Goal: Task Accomplishment & Management: Use online tool/utility

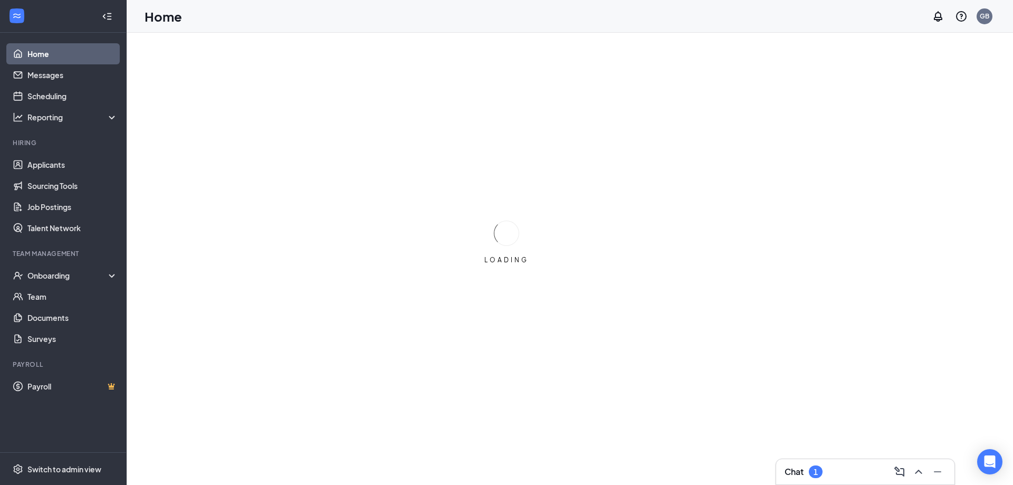
click at [841, 475] on div "Chat 1" at bounding box center [865, 471] width 161 height 17
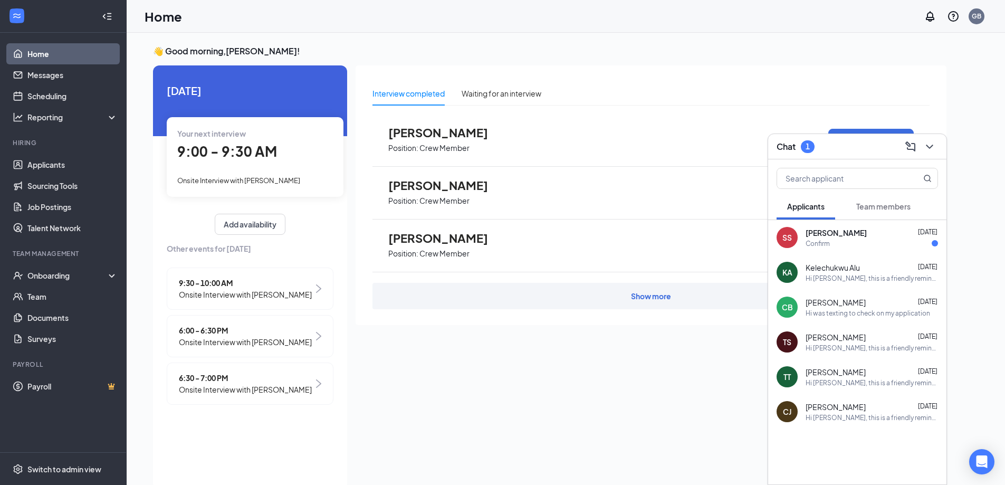
click at [837, 233] on span "[PERSON_NAME]" at bounding box center [836, 232] width 61 height 11
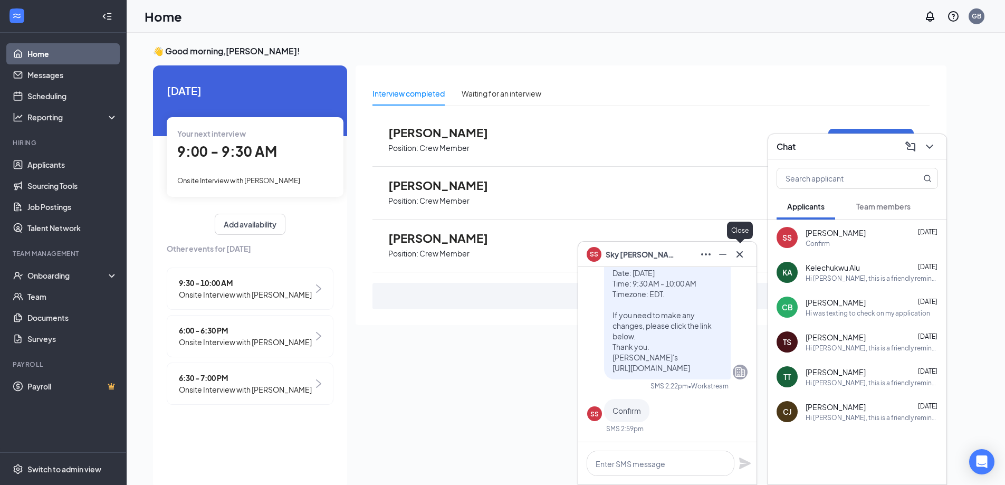
click at [740, 260] on icon "Cross" at bounding box center [740, 254] width 13 height 13
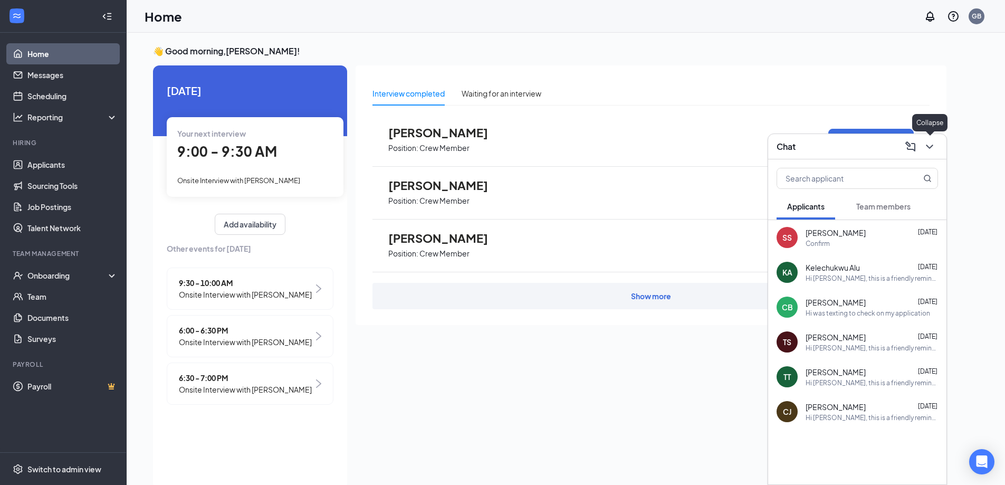
click at [933, 140] on icon "ChevronDown" at bounding box center [930, 146] width 13 height 13
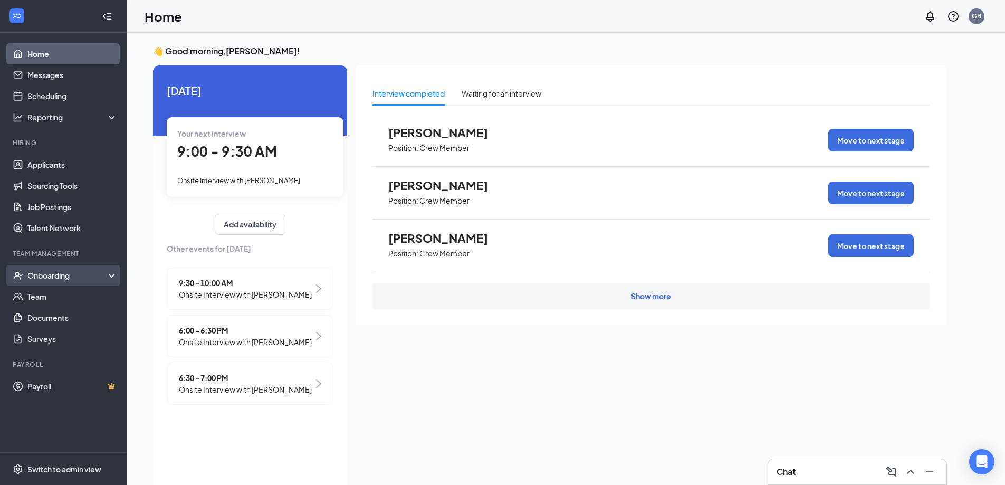
click at [61, 271] on div "Onboarding" at bounding box center [67, 275] width 81 height 11
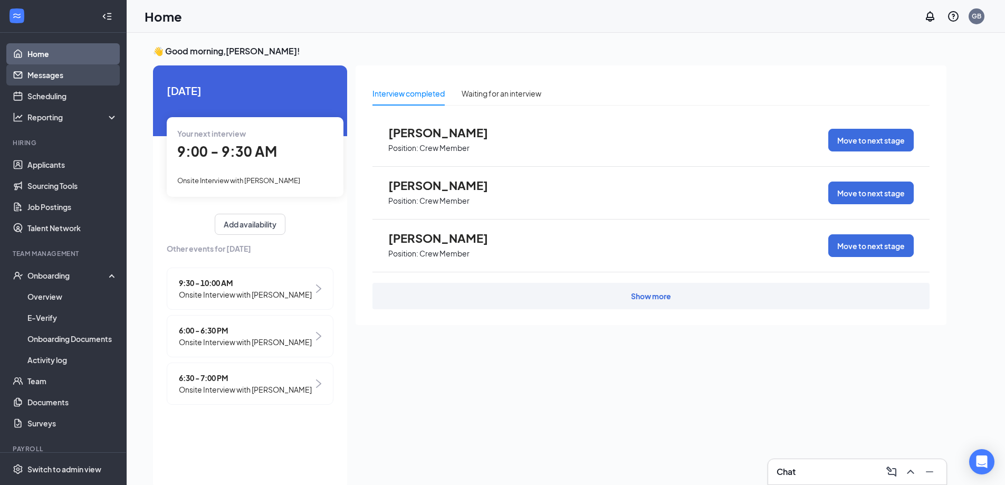
click at [42, 74] on link "Messages" at bounding box center [72, 74] width 90 height 21
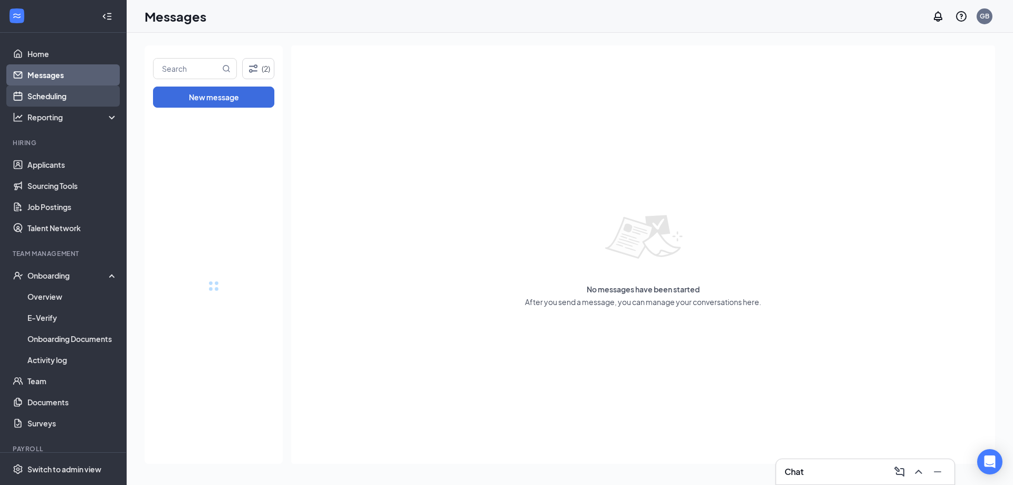
click at [42, 90] on link "Scheduling" at bounding box center [72, 95] width 90 height 21
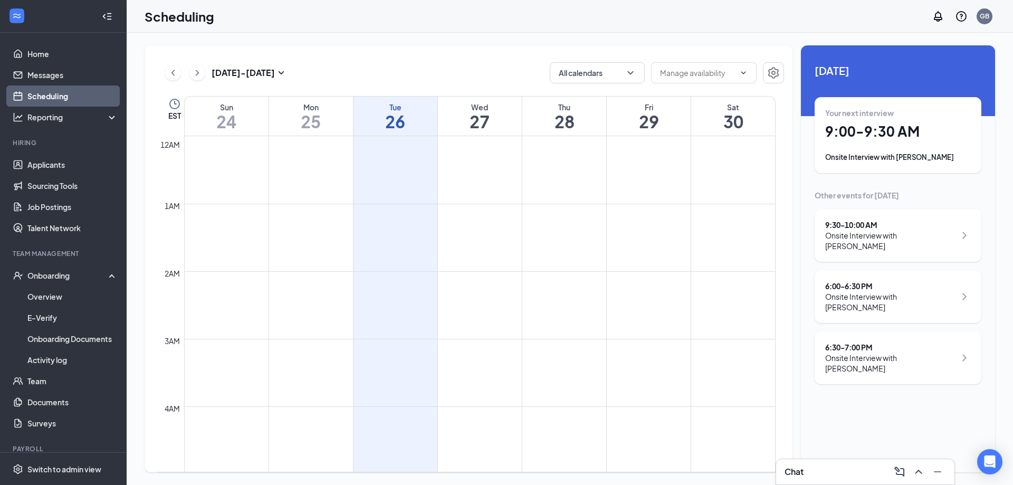
scroll to position [519, 0]
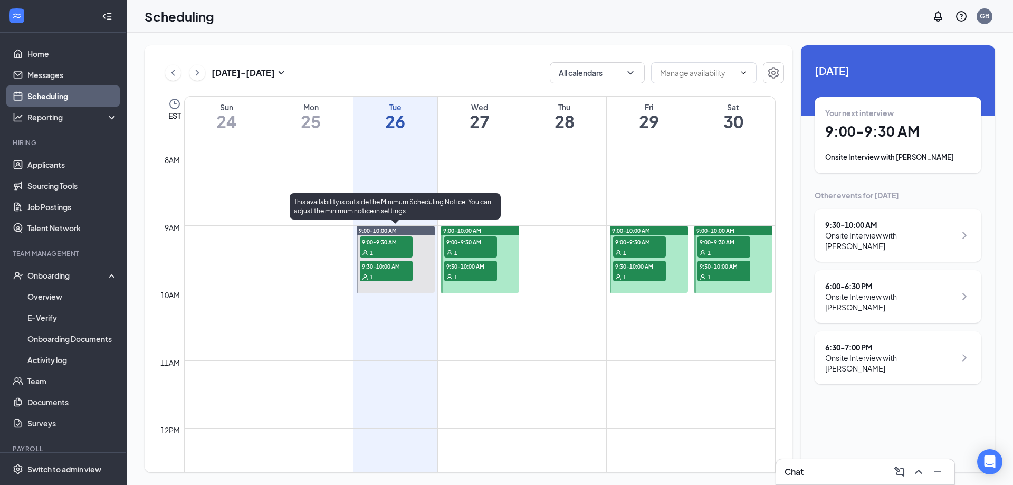
click at [383, 246] on span "9:00-9:30 AM" at bounding box center [386, 241] width 53 height 11
